Goal: Contribute content

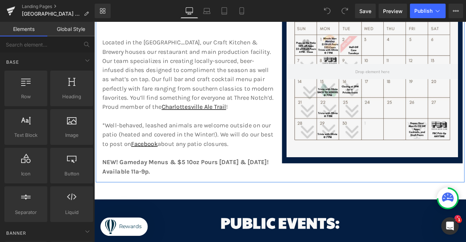
scroll to position [291, 0]
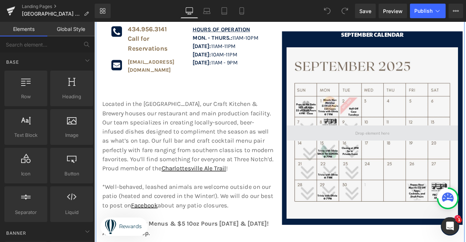
click at [423, 150] on span at bounding box center [423, 153] width 45 height 13
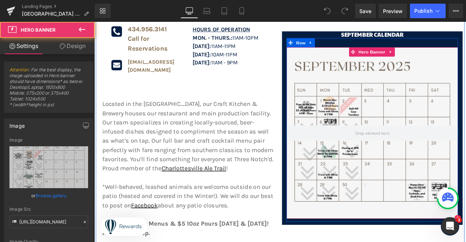
click at [418, 126] on div at bounding box center [423, 153] width 203 height 203
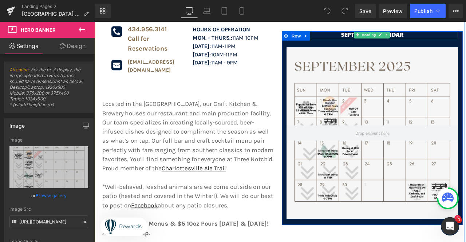
click at [391, 33] on h1 "september calendar" at bounding box center [423, 37] width 203 height 8
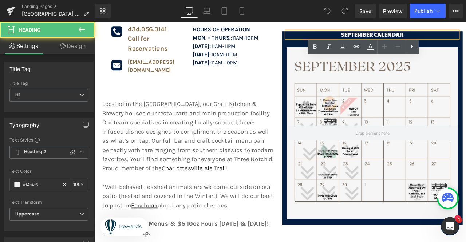
click at [404, 33] on h1 "september calendar" at bounding box center [423, 37] width 203 height 8
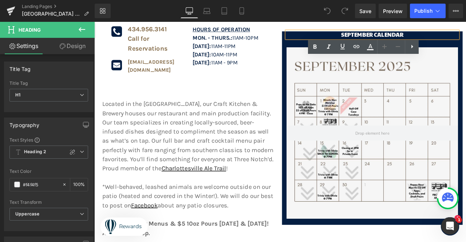
click at [420, 33] on h1 "september calendar" at bounding box center [423, 37] width 203 height 8
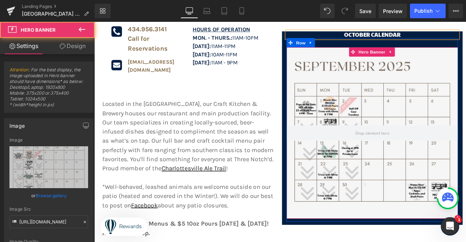
click at [442, 119] on div at bounding box center [423, 153] width 203 height 203
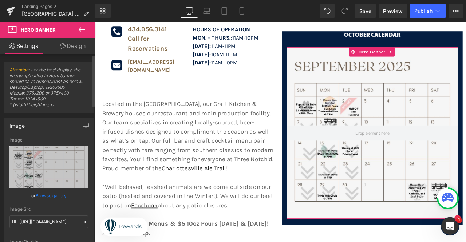
click at [55, 195] on link "Browse gallery" at bounding box center [51, 195] width 31 height 13
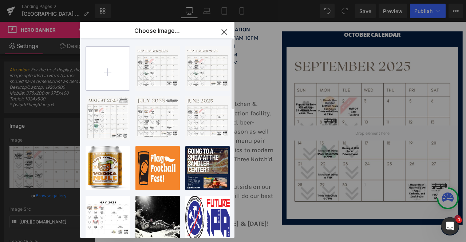
click at [113, 60] on input "file" at bounding box center [108, 69] width 44 height 44
type input "C:\fakepath\IX (1).jpg"
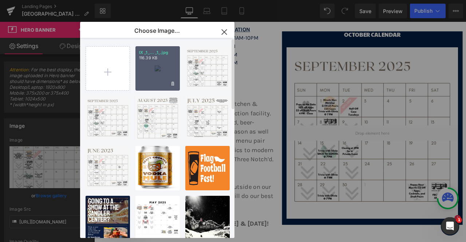
click at [162, 69] on div "IX _1_... _1_.jpg 116.39 KB" at bounding box center [157, 68] width 44 height 44
type input "[URL][DOMAIN_NAME]"
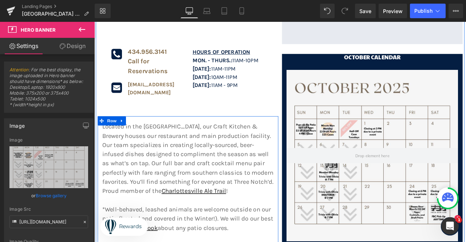
scroll to position [218, 0]
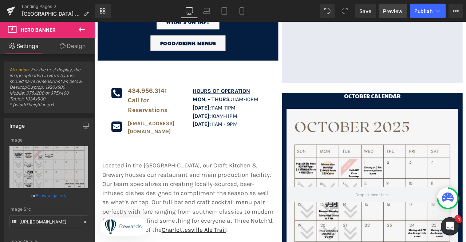
drag, startPoint x: 371, startPoint y: 15, endPoint x: 382, endPoint y: 12, distance: 10.9
click at [371, 15] on span "Save" at bounding box center [365, 11] width 12 height 8
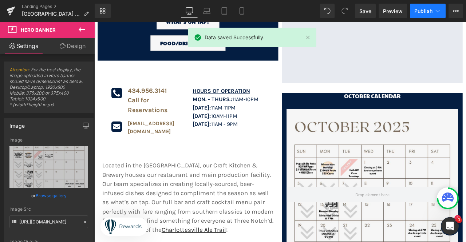
click at [423, 11] on span "Publish" at bounding box center [423, 11] width 18 height 6
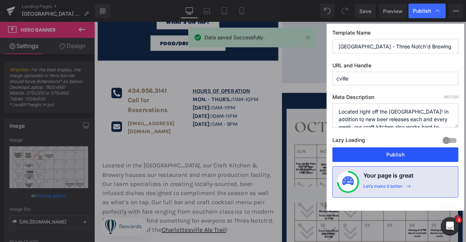
click at [399, 155] on button "Publish" at bounding box center [395, 154] width 126 height 15
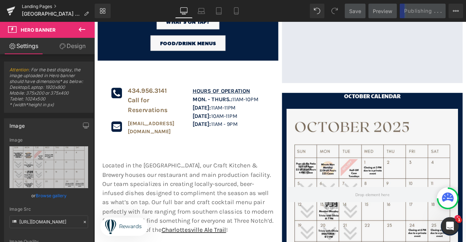
click at [51, 5] on link "Landing Pages" at bounding box center [58, 7] width 73 height 6
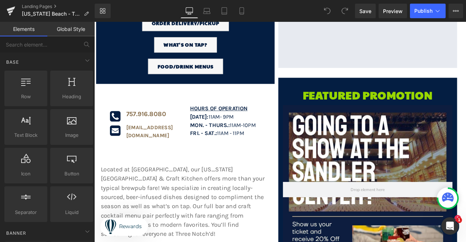
scroll to position [218, 0]
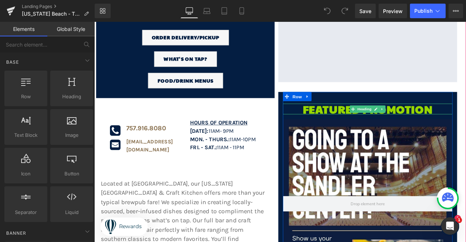
click at [466, 124] on h1 "Featured promotion" at bounding box center [418, 125] width 201 height 13
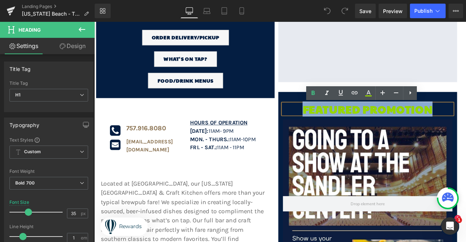
drag, startPoint x: 497, startPoint y: 124, endPoint x: 341, endPoint y: 126, distance: 156.5
click at [341, 126] on h1 "Featured promotion" at bounding box center [418, 125] width 201 height 13
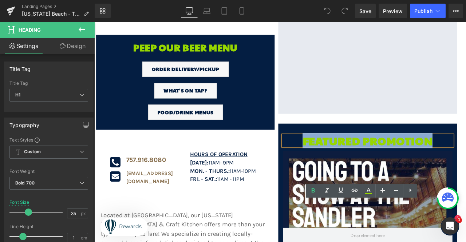
scroll to position [182, 0]
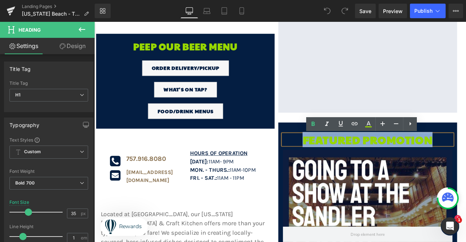
click at [434, 162] on h1 "Featured promotion" at bounding box center [418, 161] width 201 height 13
drag, startPoint x: 493, startPoint y: 162, endPoint x: 341, endPoint y: 168, distance: 151.9
click at [341, 168] on h1 "Featured promotion" at bounding box center [418, 161] width 201 height 13
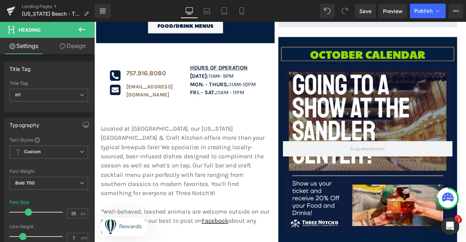
scroll to position [291, 0]
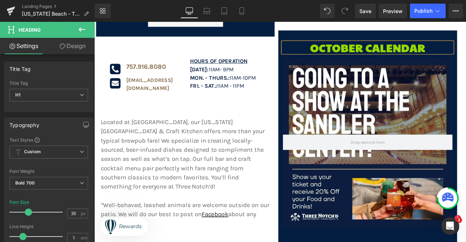
click at [407, 128] on div at bounding box center [418, 164] width 201 height 201
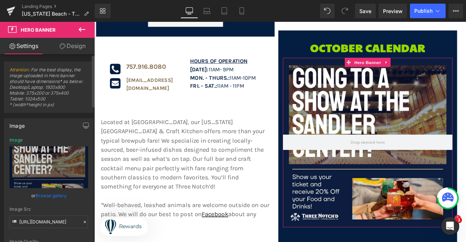
click at [54, 197] on link "Browse gallery" at bounding box center [51, 195] width 31 height 13
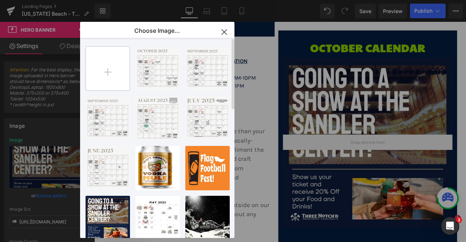
click at [114, 75] on input "file" at bounding box center [108, 69] width 44 height 44
type input "C:\fakepath\VB (1).png"
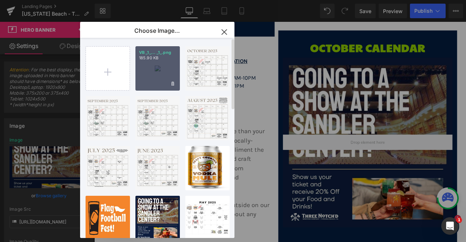
click at [157, 73] on div "VB _1_... _1_.png 185.90 KB" at bounding box center [157, 68] width 44 height 44
type input "https://ucarecdn.com/cef1c0d0-22d4-4483-a9d0-69f555d2fd10/-/format/auto/-/previ…"
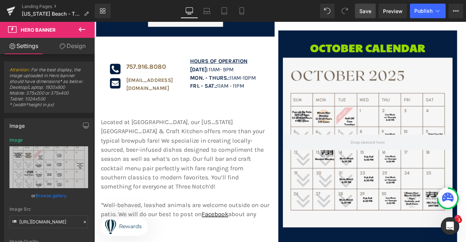
click at [369, 14] on span "Save" at bounding box center [365, 11] width 12 height 8
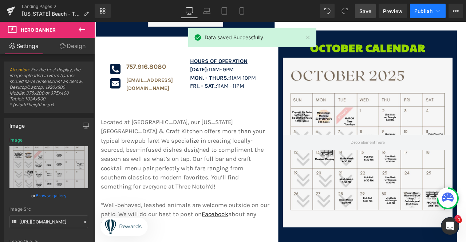
click at [420, 11] on span "Publish" at bounding box center [423, 11] width 18 height 6
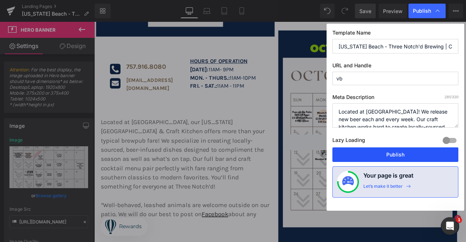
click at [400, 155] on button "Publish" at bounding box center [395, 154] width 126 height 15
